Goal: Task Accomplishment & Management: Use online tool/utility

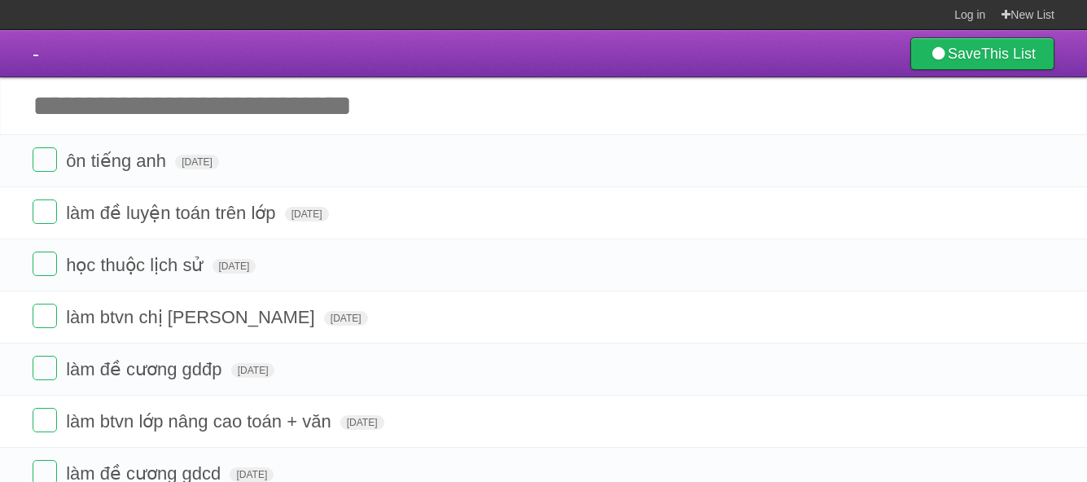
scroll to position [77, 0]
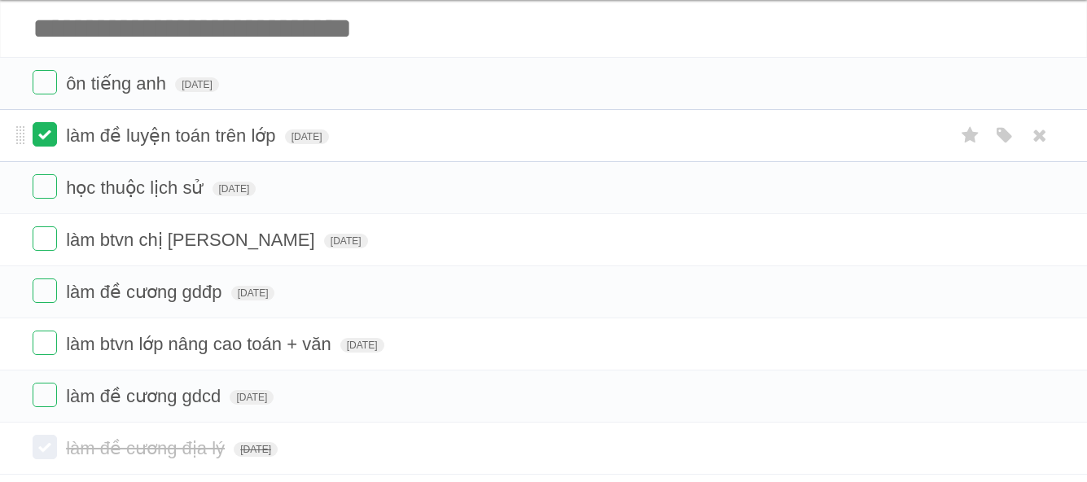
click at [44, 137] on label at bounding box center [45, 134] width 24 height 24
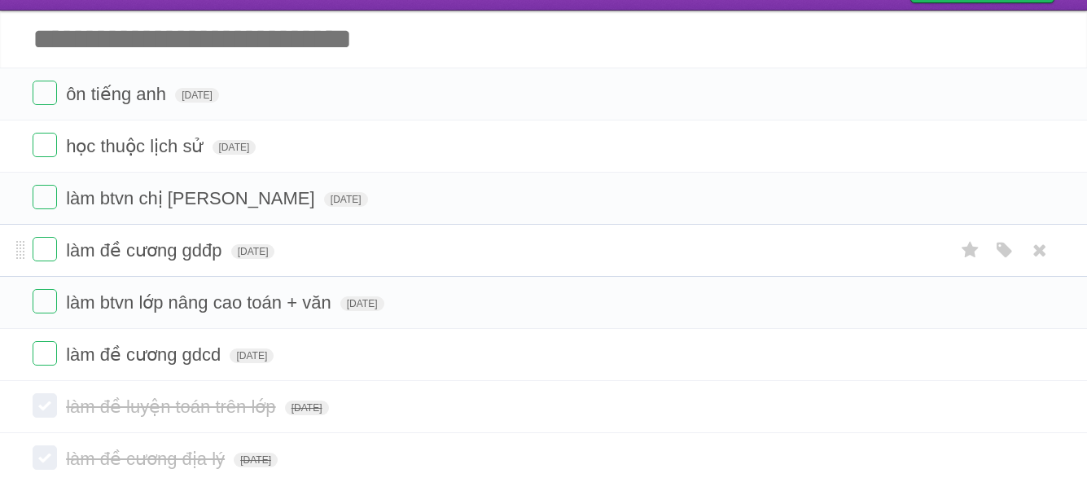
scroll to position [68, 0]
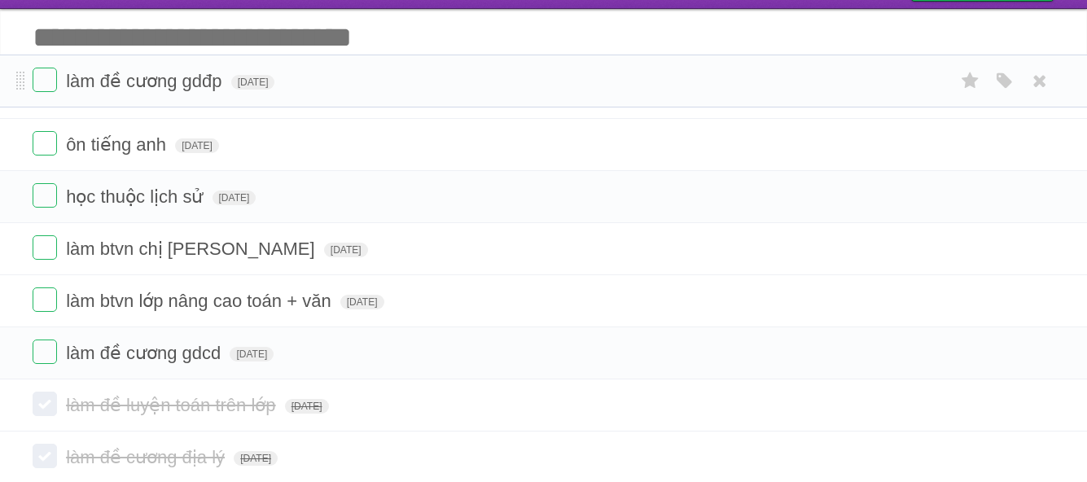
drag, startPoint x: 21, startPoint y: 251, endPoint x: 5, endPoint y: 82, distance: 169.3
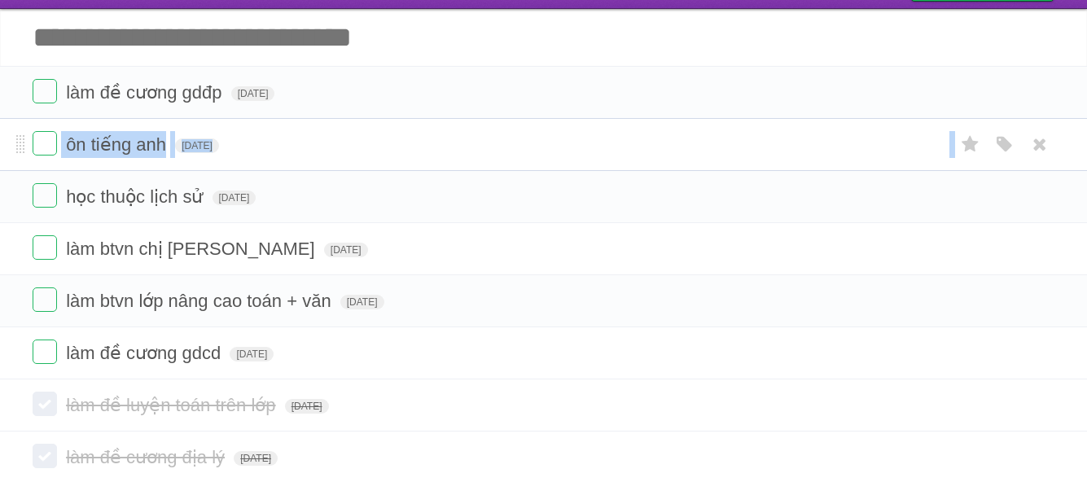
drag, startPoint x: 16, startPoint y: 199, endPoint x: 18, endPoint y: 163, distance: 36.7
click at [20, 132] on ul "làm đề cương gdđp [DATE] White Red Blue Green Purple Orange ôn tiếng anh [DATE]…" at bounding box center [543, 222] width 1087 height 313
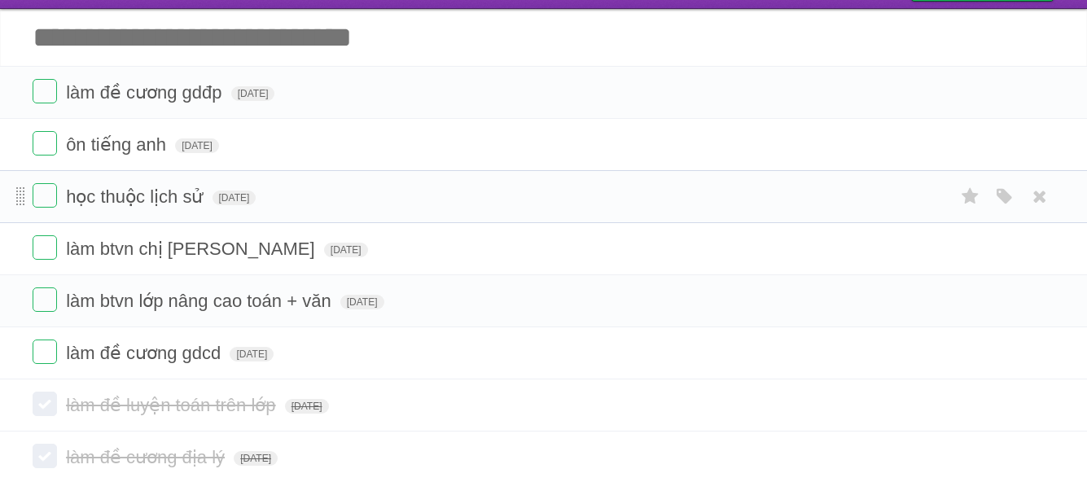
drag, startPoint x: 22, startPoint y: 211, endPoint x: 20, endPoint y: 201, distance: 10.1
click at [20, 201] on li "học thuộc lịch sử [DATE] White Red Blue Green Purple Orange" at bounding box center [543, 196] width 1087 height 53
drag, startPoint x: 17, startPoint y: 198, endPoint x: 26, endPoint y: 136, distance: 62.5
click at [186, 20] on input "Add another task" at bounding box center [543, 37] width 1087 height 57
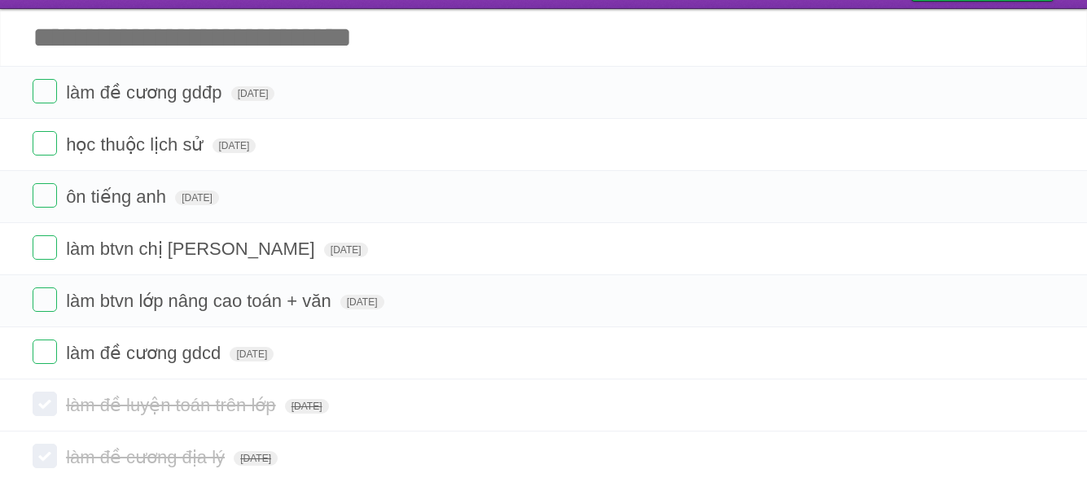
type input "*"
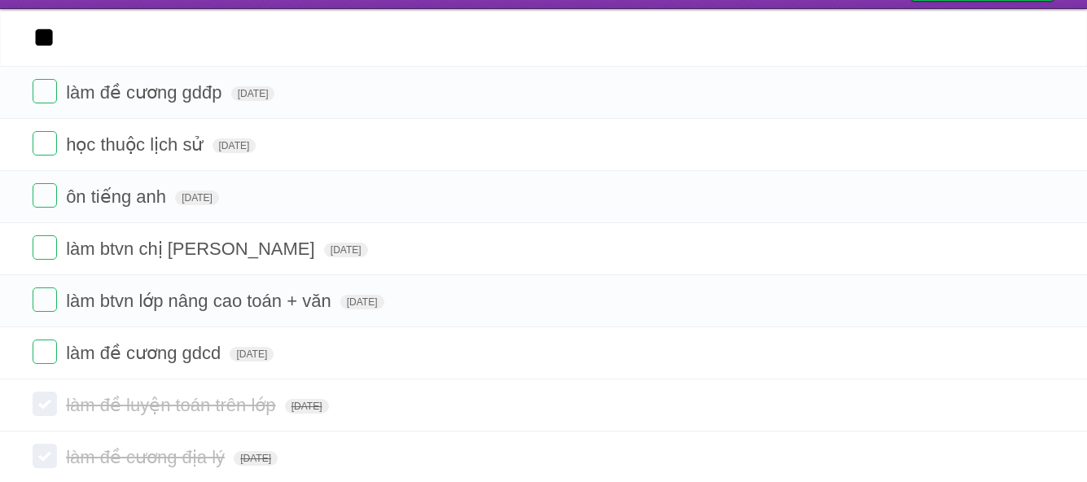
type input "*"
type input "**********"
click input "*********" at bounding box center [0, 0] width 0 height 0
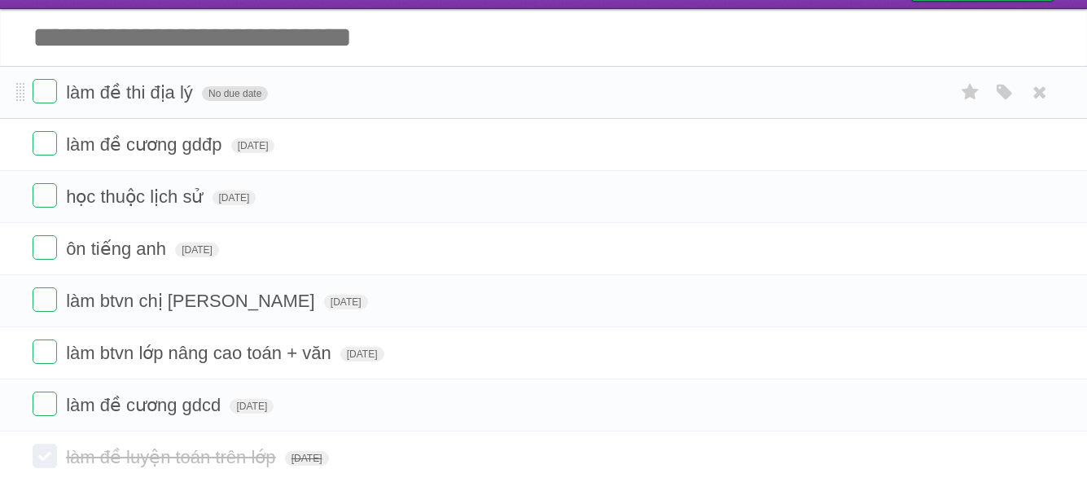
click at [213, 100] on span "No due date" at bounding box center [235, 93] width 66 height 15
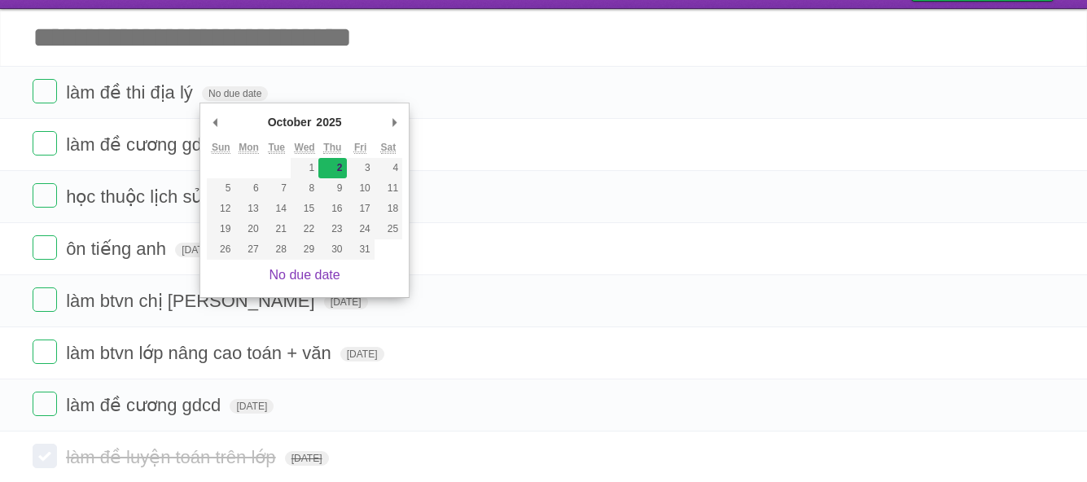
type span "[DATE]"
